Goal: Information Seeking & Learning: Learn about a topic

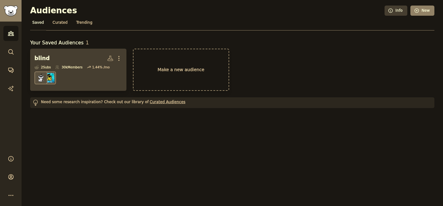
click at [69, 77] on dd at bounding box center [78, 77] width 88 height 17
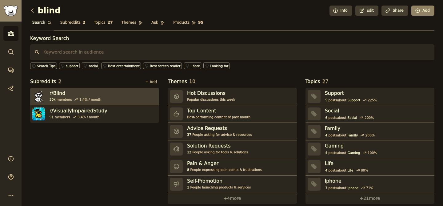
click at [102, 94] on link "r/ Blind 30k members 1.4 % / month" at bounding box center [94, 97] width 129 height 18
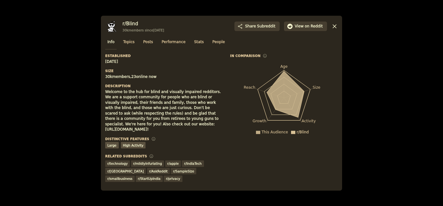
click at [68, 86] on div at bounding box center [221, 103] width 443 height 206
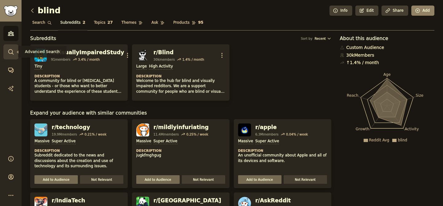
click at [15, 54] on link "Search" at bounding box center [10, 51] width 15 height 15
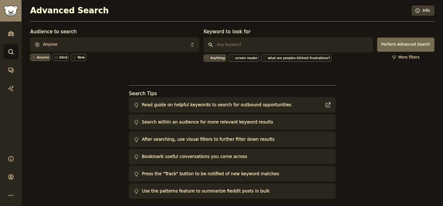
click at [257, 43] on input "text" at bounding box center [288, 45] width 169 height 15
type input "unable to read text"
click button "Perform Advanced Search" at bounding box center [405, 45] width 57 height 14
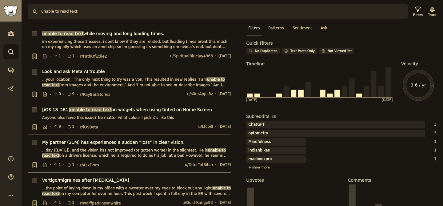
scroll to position [287, 0]
